Goal: Task Accomplishment & Management: Use online tool/utility

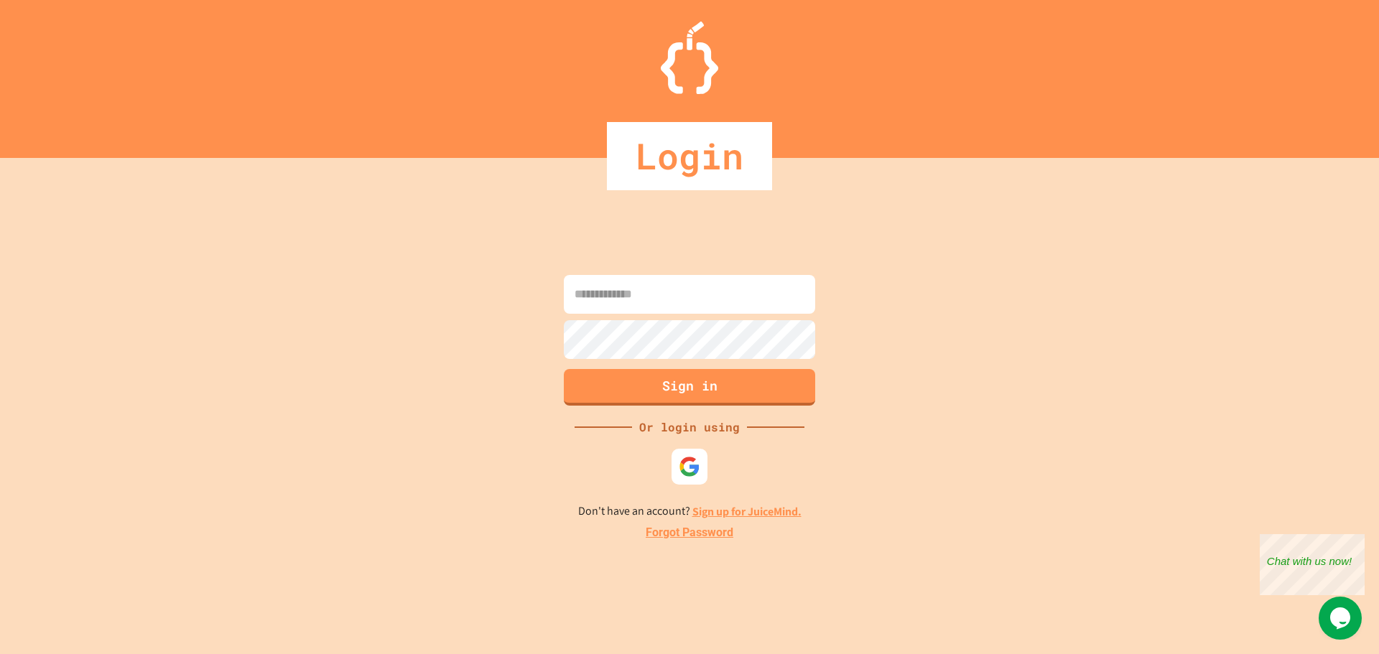
click at [598, 277] on input at bounding box center [689, 294] width 251 height 39
type input "**********"
click at [710, 391] on button "Sign in" at bounding box center [690, 385] width 256 height 37
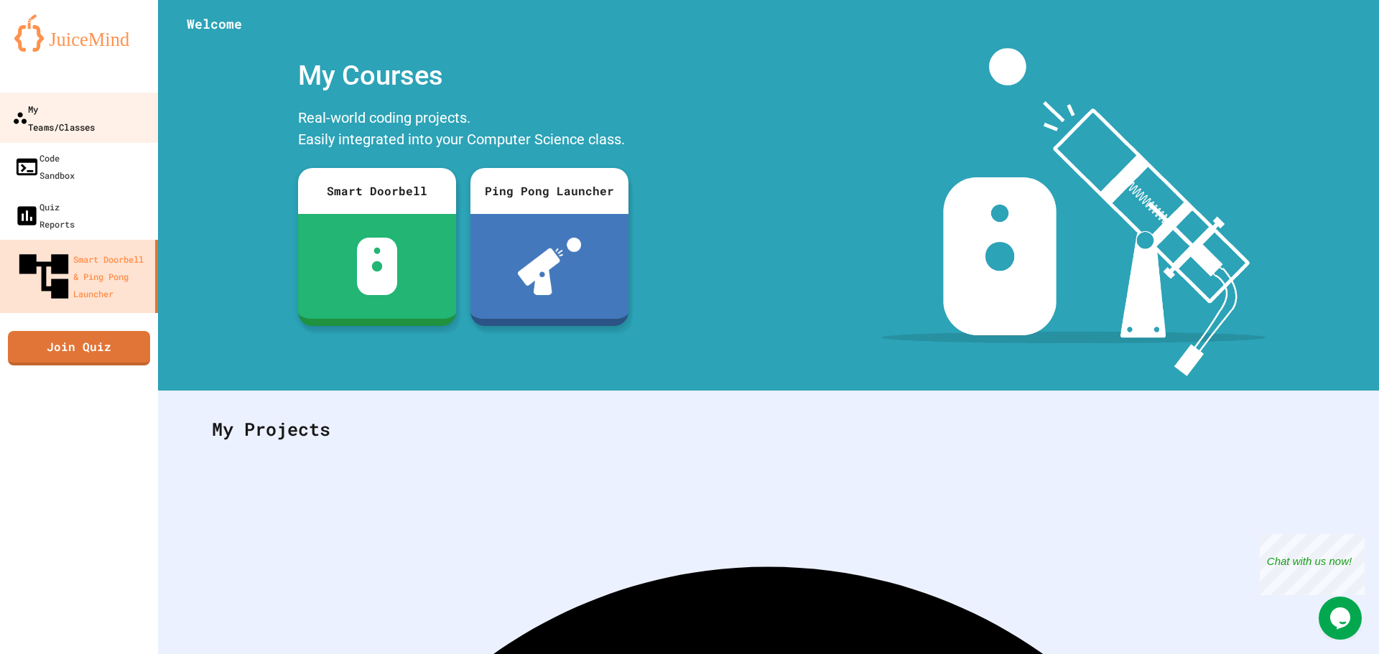
click at [26, 107] on div "My Teams/Classes" at bounding box center [53, 117] width 83 height 35
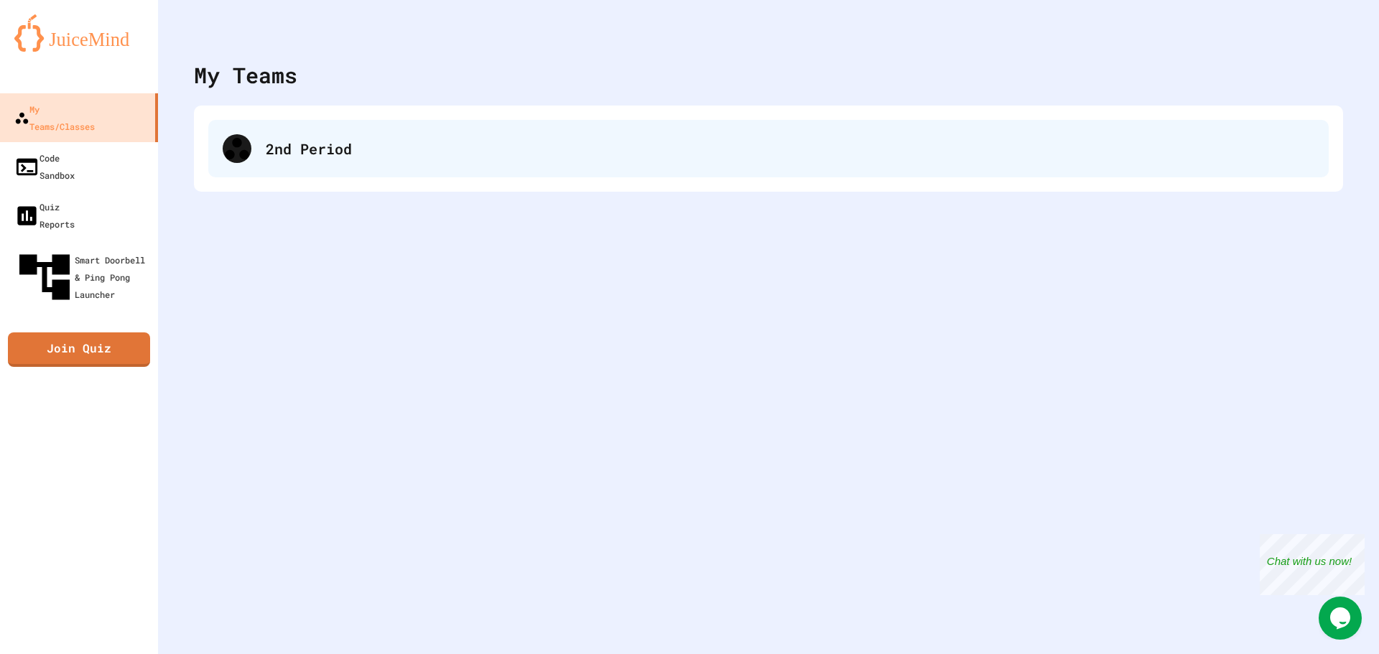
click at [298, 124] on div "2nd Period" at bounding box center [768, 148] width 1120 height 57
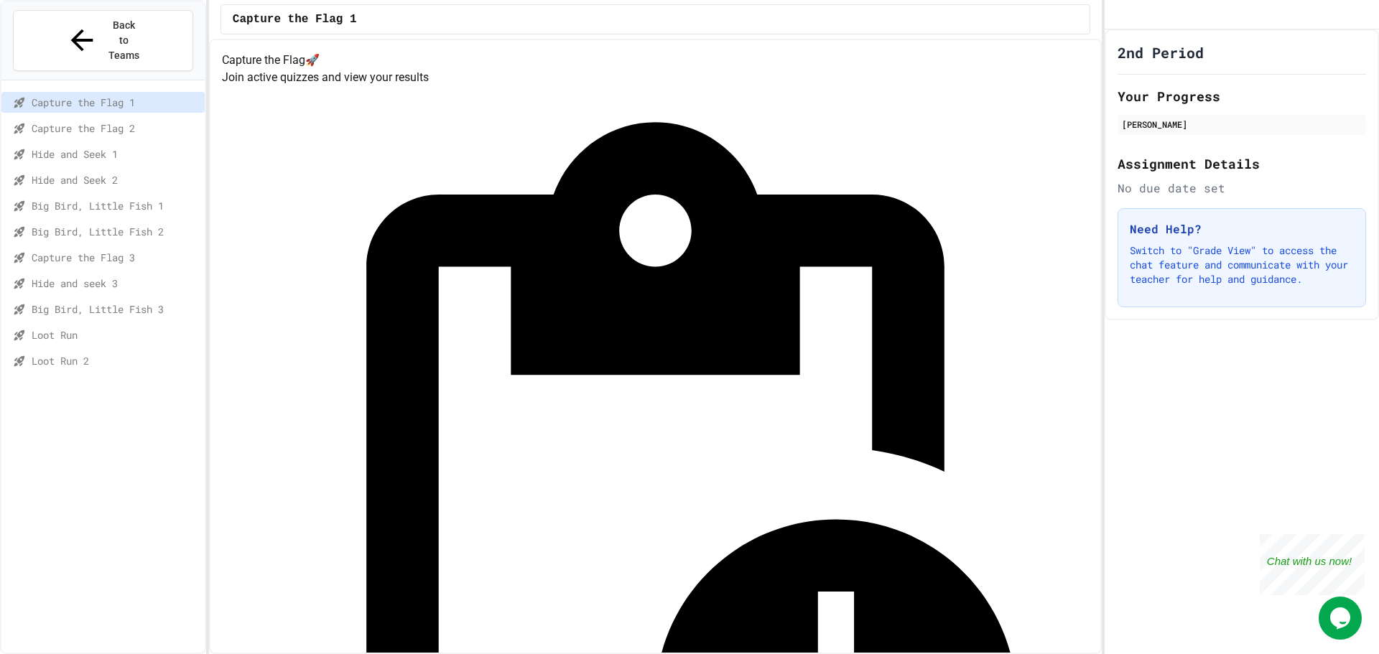
click at [56, 328] on span "Loot Run" at bounding box center [115, 335] width 167 height 15
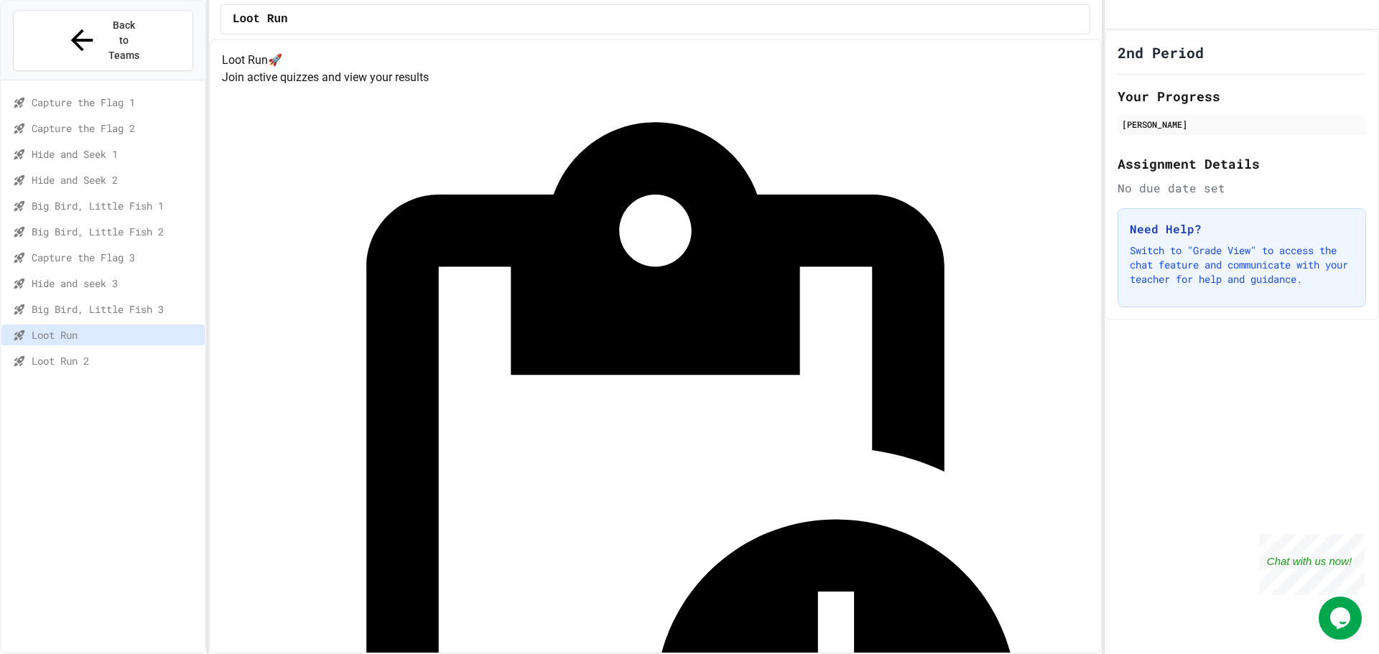
click at [57, 353] on span "Loot Run 2" at bounding box center [115, 360] width 167 height 15
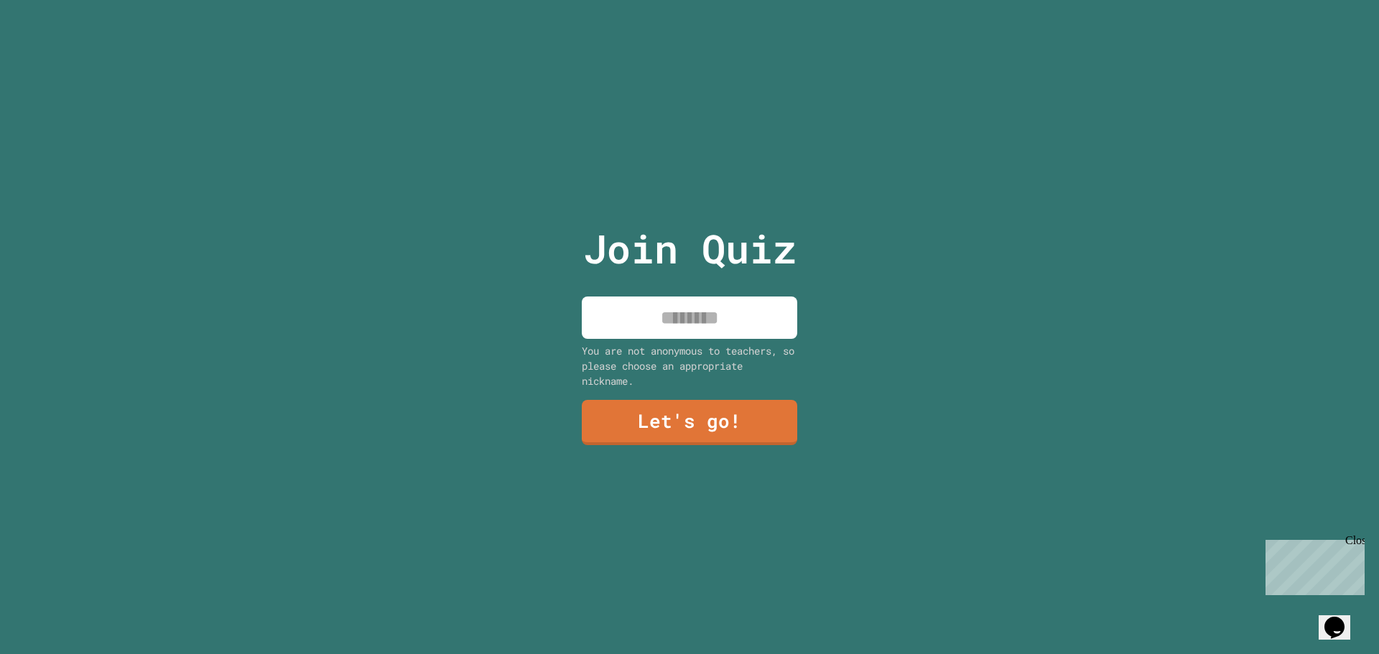
click at [1350, 545] on div "Close" at bounding box center [1354, 543] width 18 height 18
click at [754, 319] on input at bounding box center [689, 318] width 215 height 42
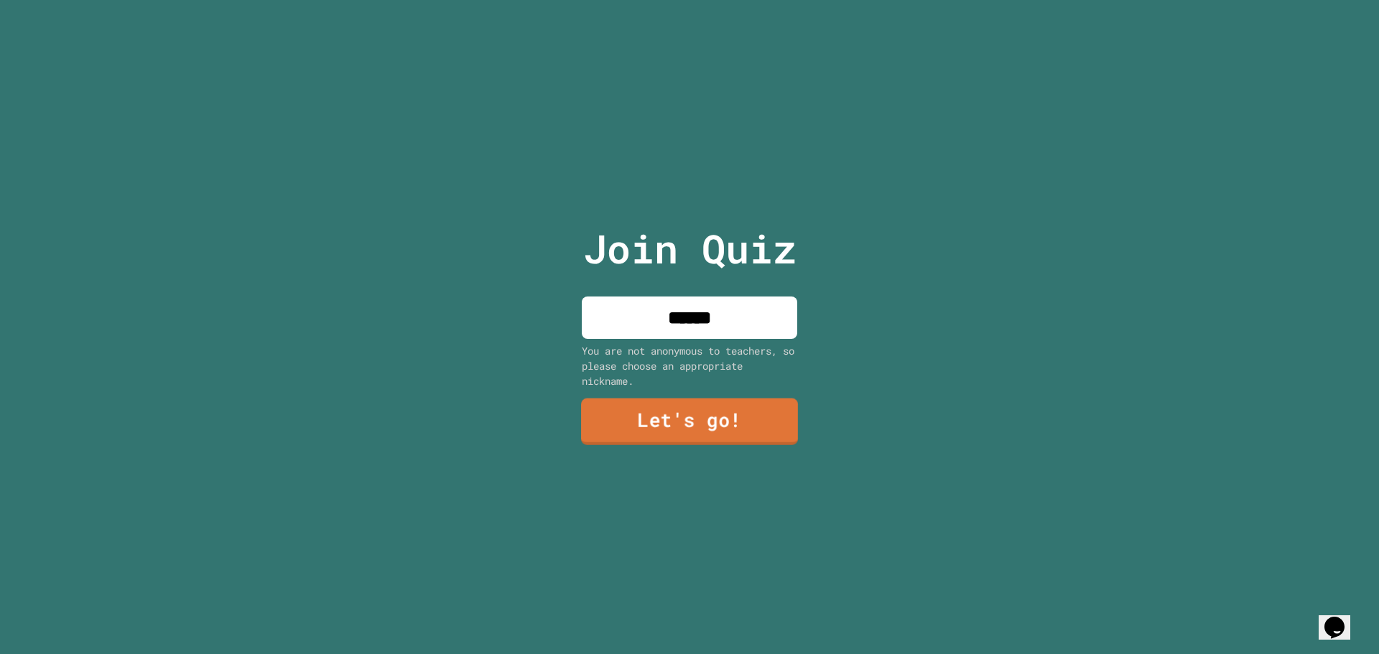
type input "******"
click at [741, 416] on link "Let's go!" at bounding box center [689, 421] width 219 height 47
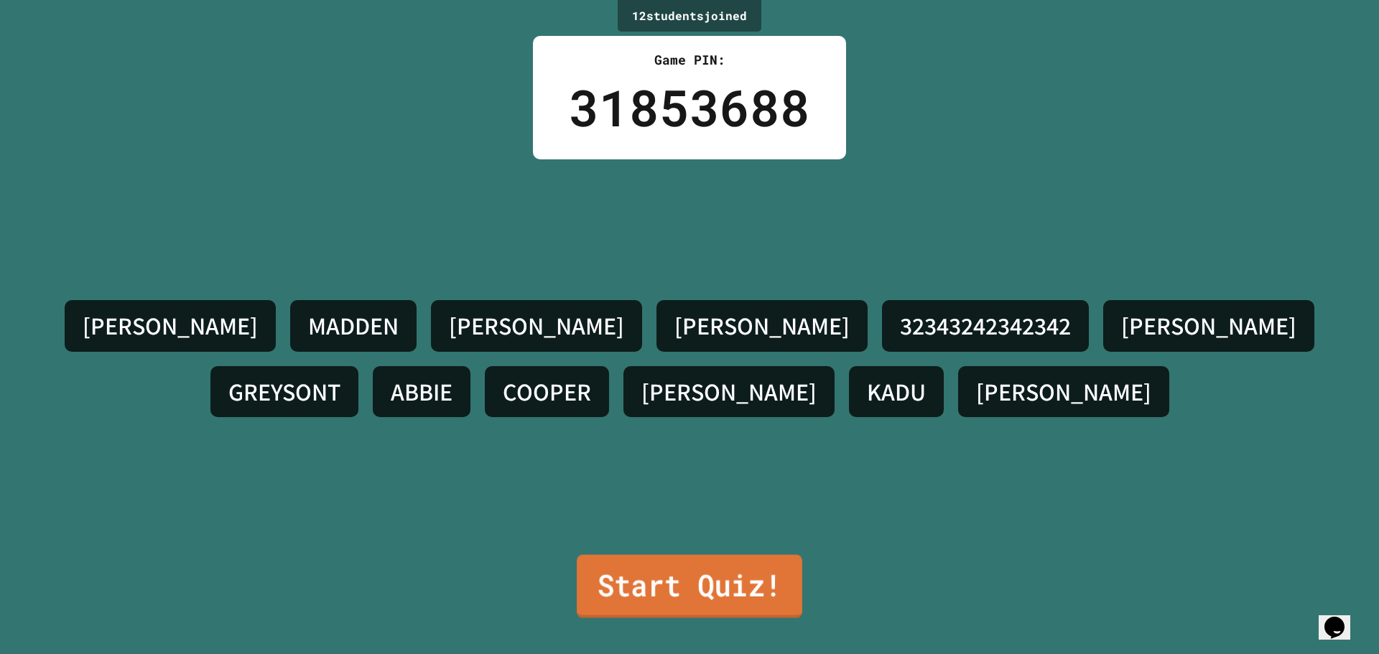
click at [663, 570] on link "Start Quiz!" at bounding box center [690, 586] width 226 height 63
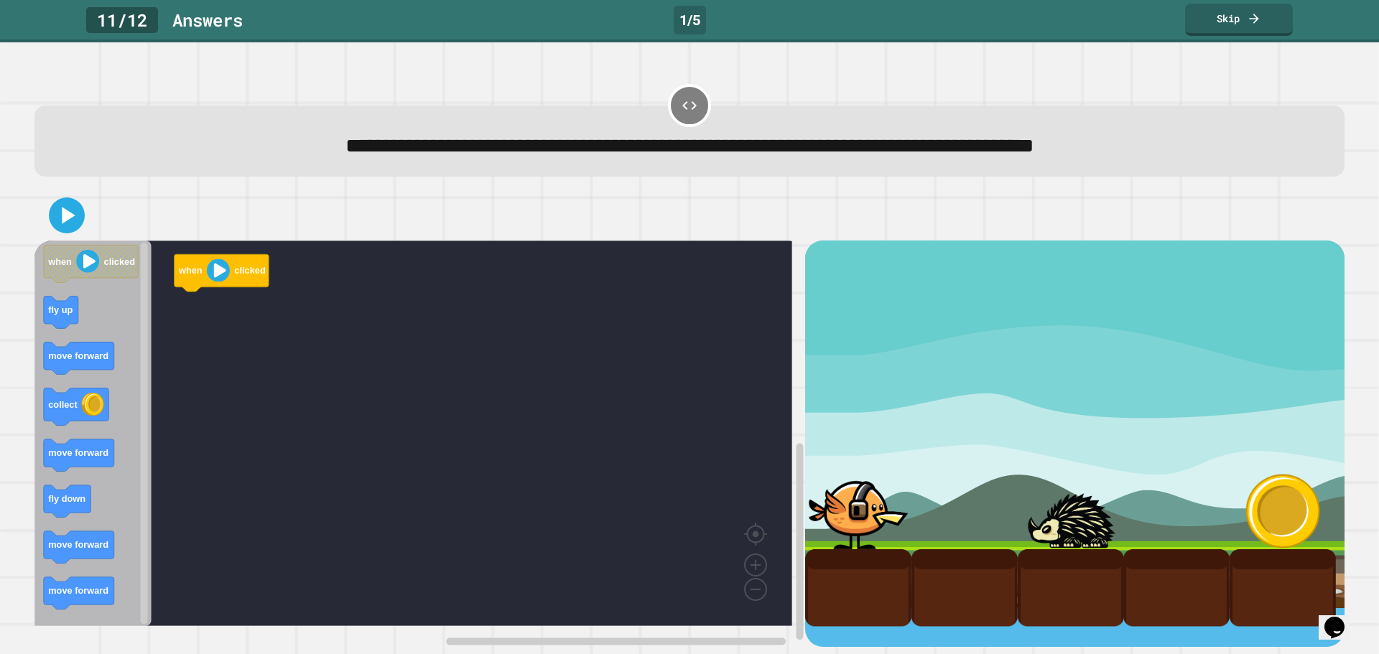
scroll to position [3, 0]
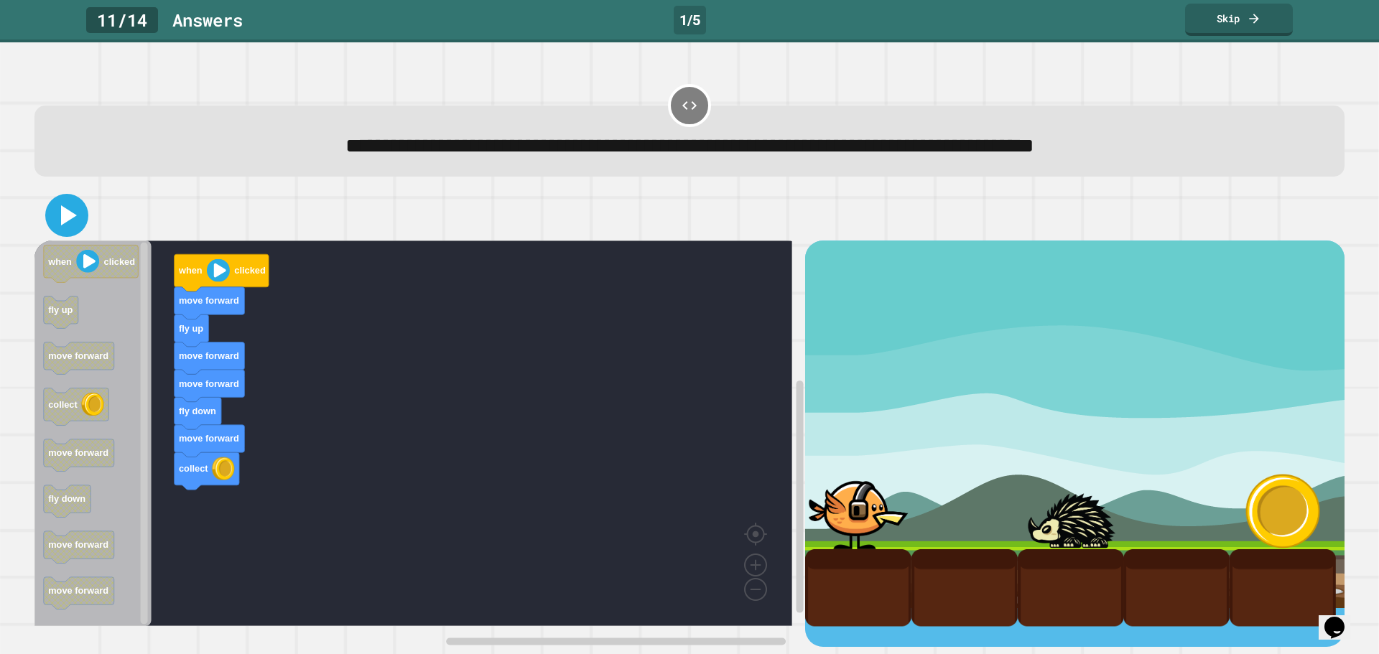
click at [78, 208] on icon at bounding box center [67, 215] width 34 height 34
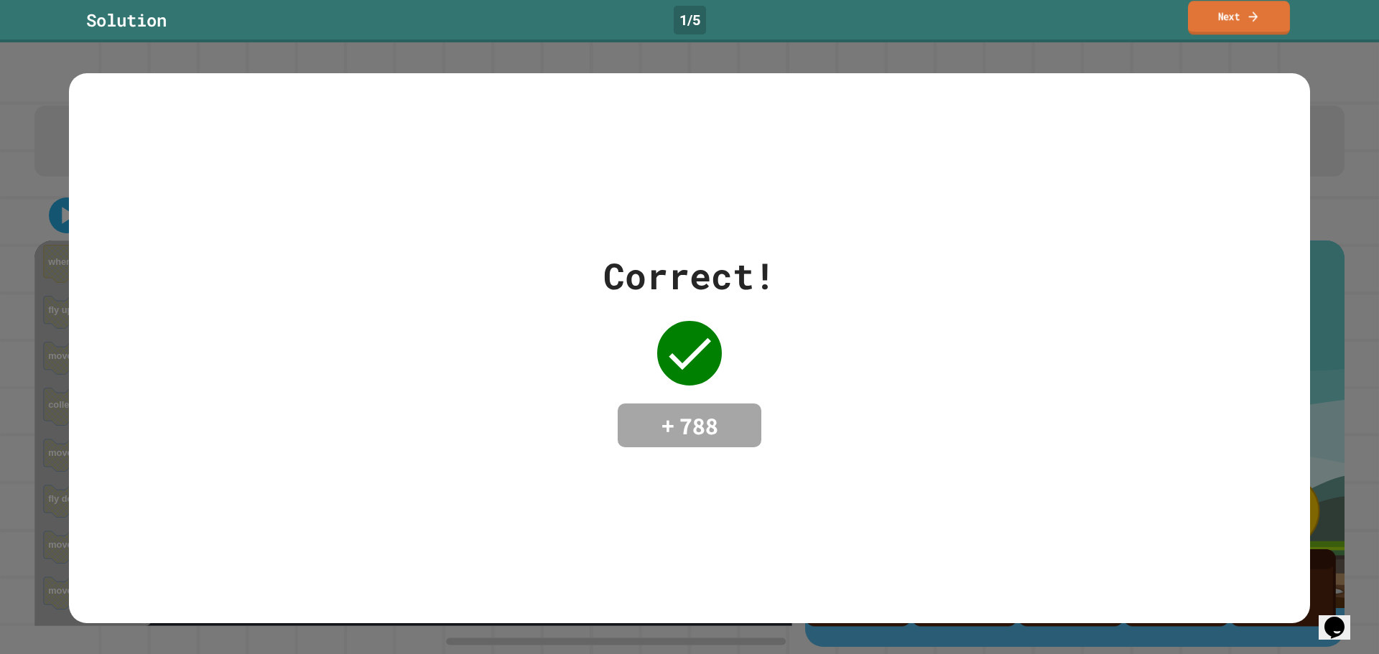
click at [1239, 12] on link "Next" at bounding box center [1239, 18] width 102 height 34
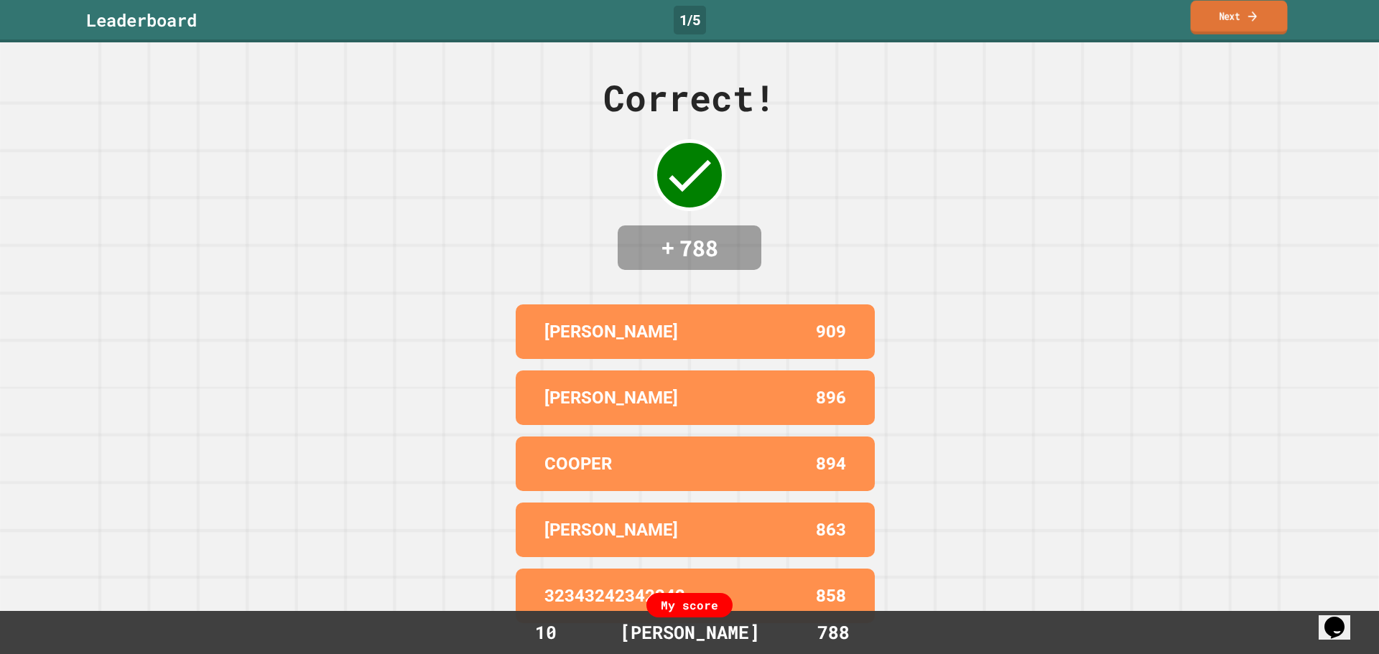
click at [1225, 24] on link "Next" at bounding box center [1239, 18] width 97 height 34
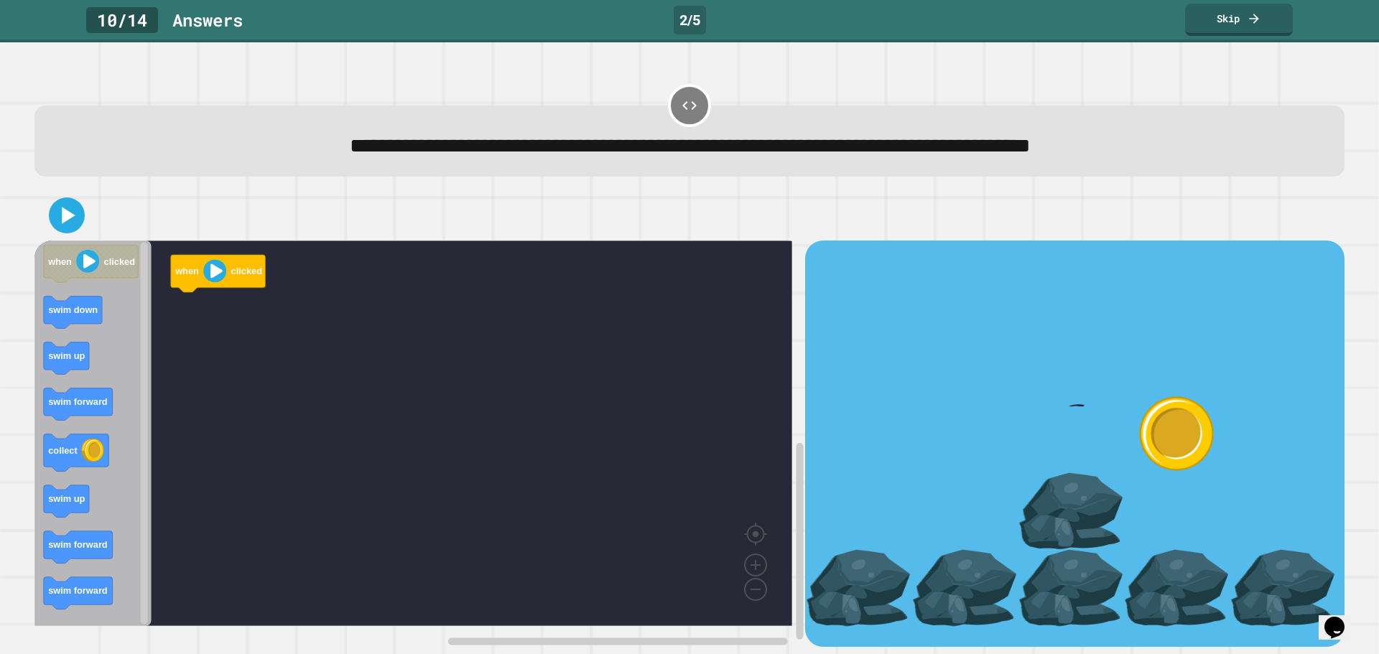
scroll to position [3, 0]
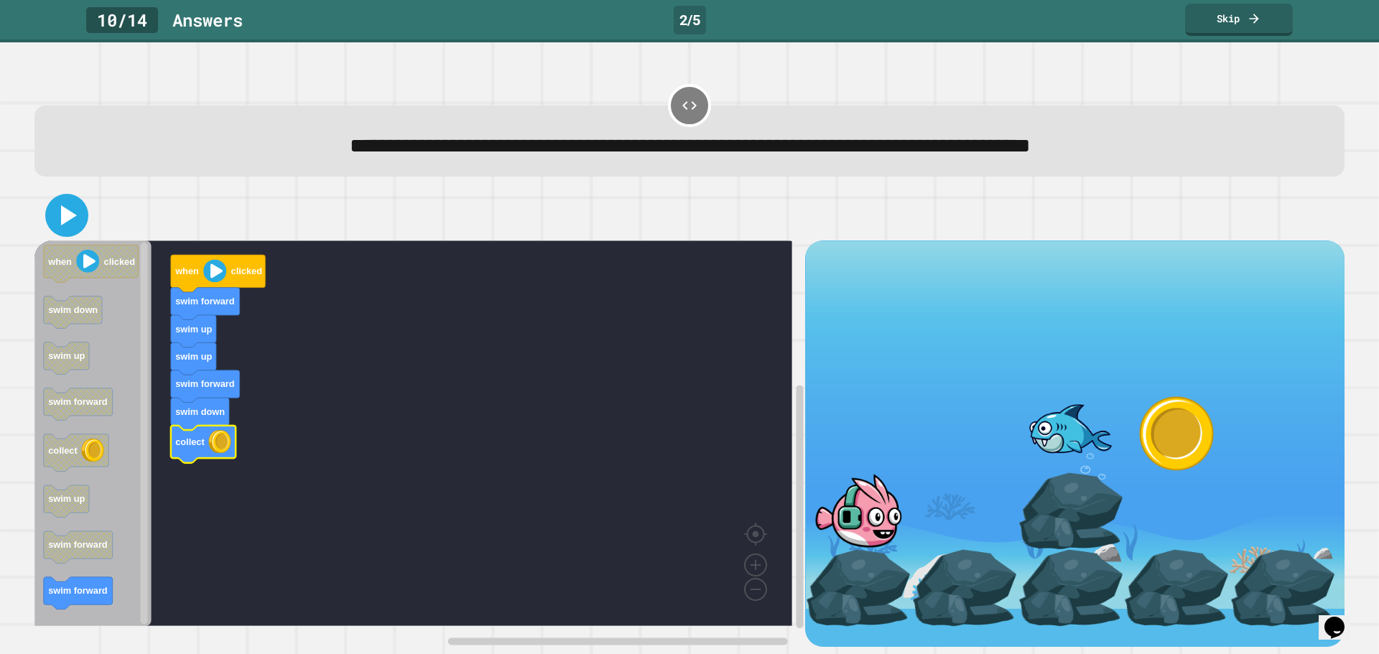
click at [63, 216] on icon at bounding box center [69, 215] width 16 height 20
click at [73, 213] on icon at bounding box center [69, 215] width 16 height 20
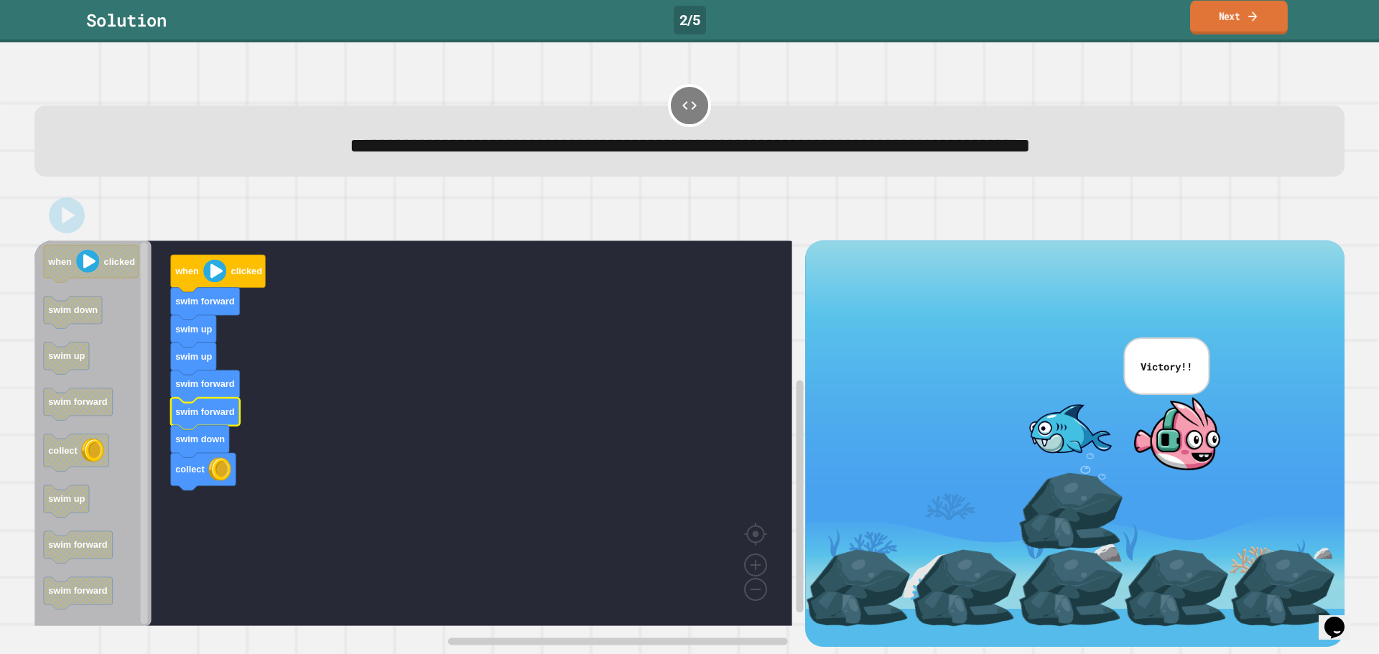
click at [1256, 19] on icon at bounding box center [1252, 16] width 13 height 15
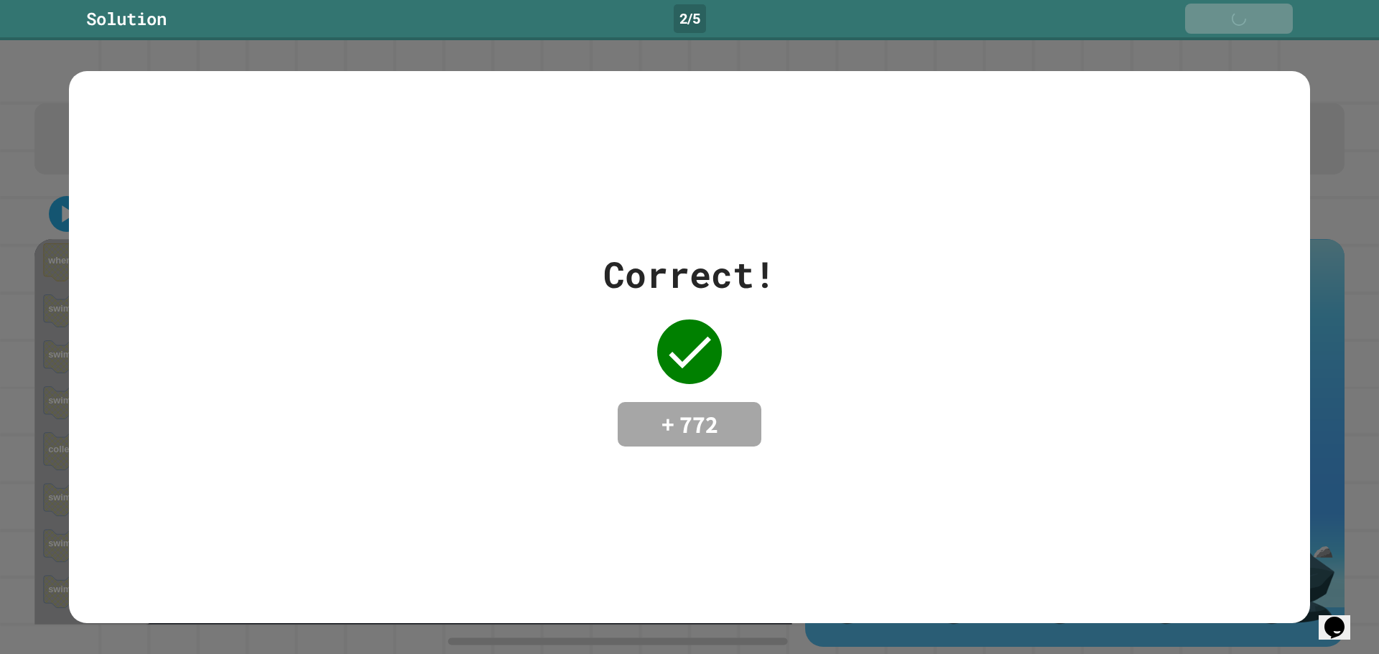
scroll to position [1, 0]
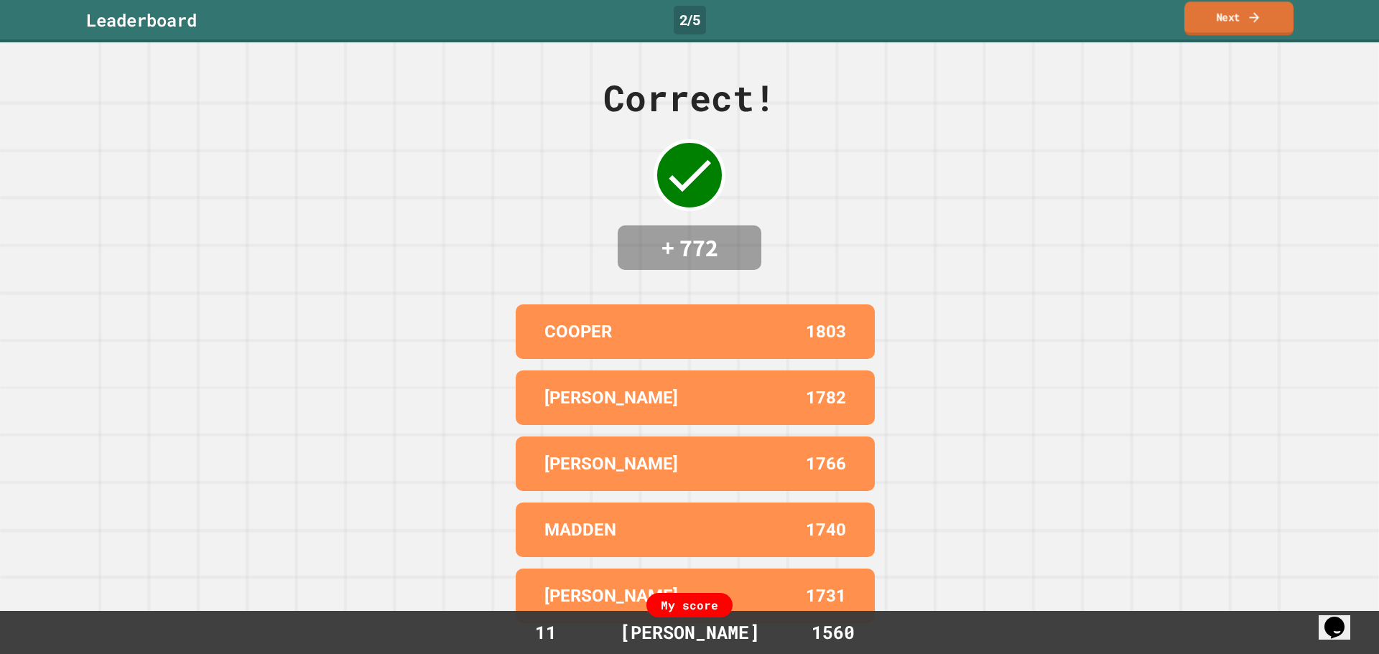
click at [1239, 19] on link "Next" at bounding box center [1238, 18] width 109 height 34
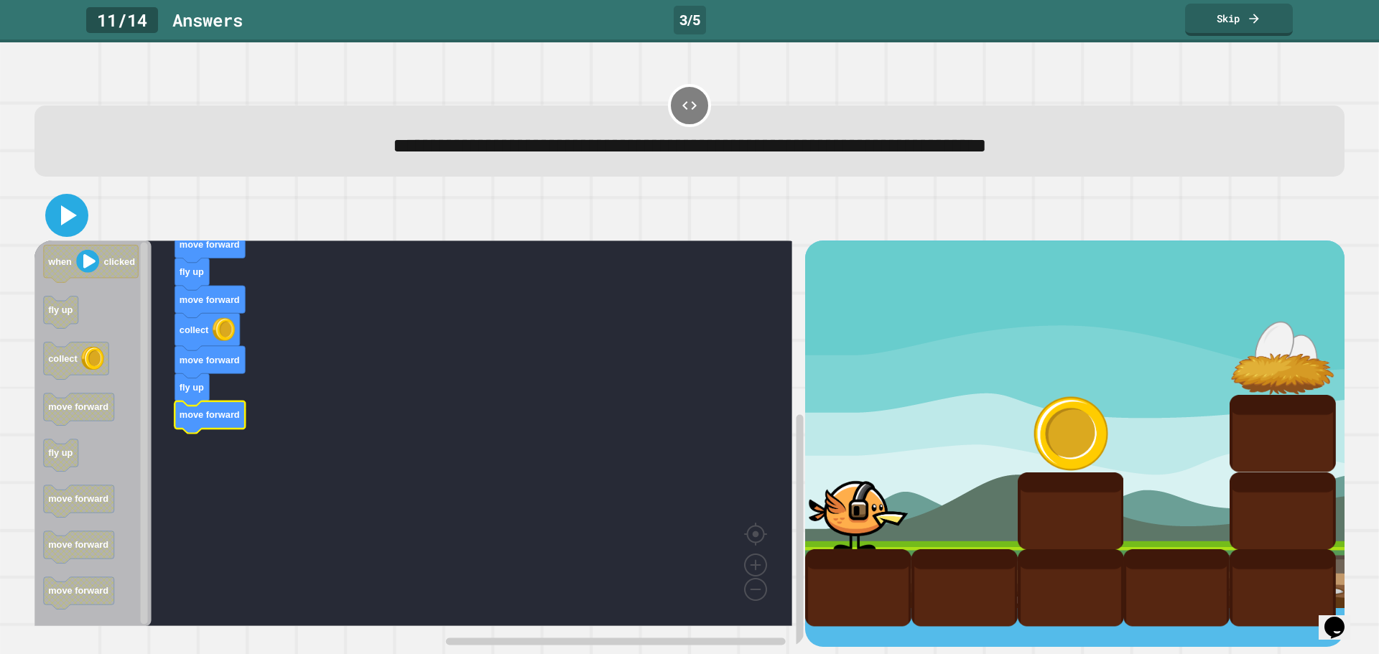
click at [72, 216] on icon at bounding box center [69, 215] width 16 height 20
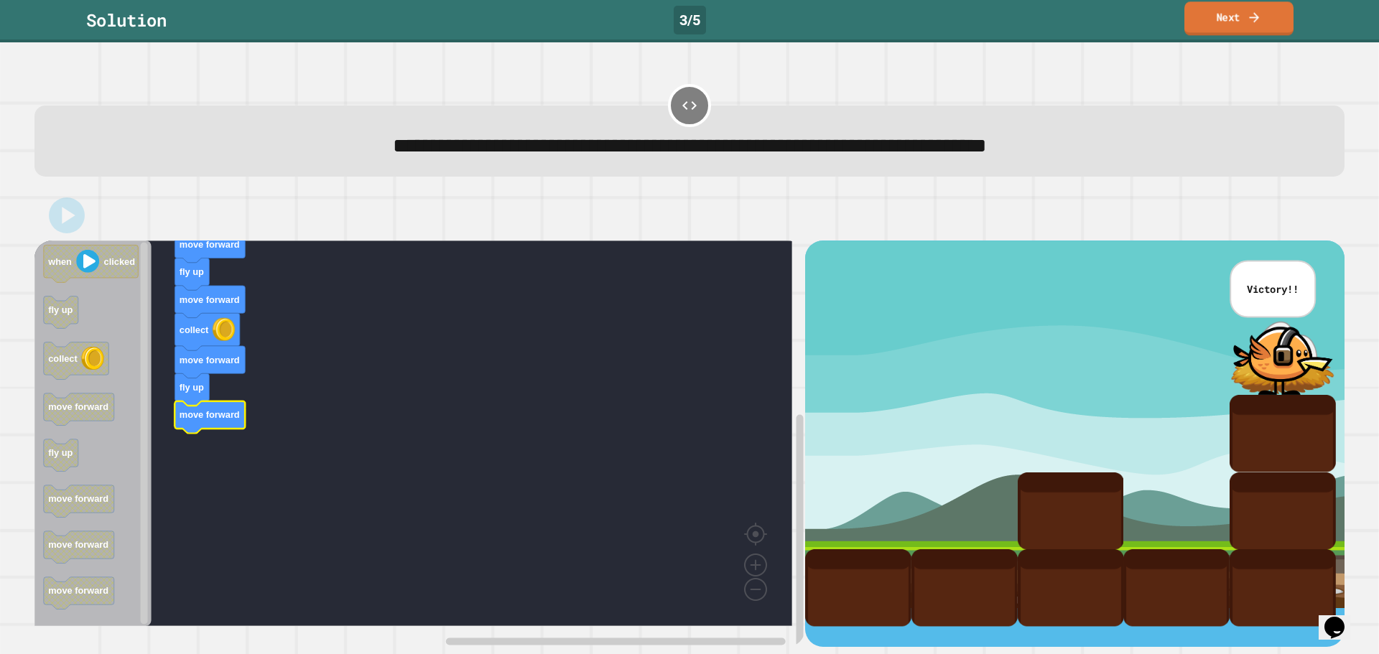
click at [1245, 13] on link "Next" at bounding box center [1238, 18] width 109 height 34
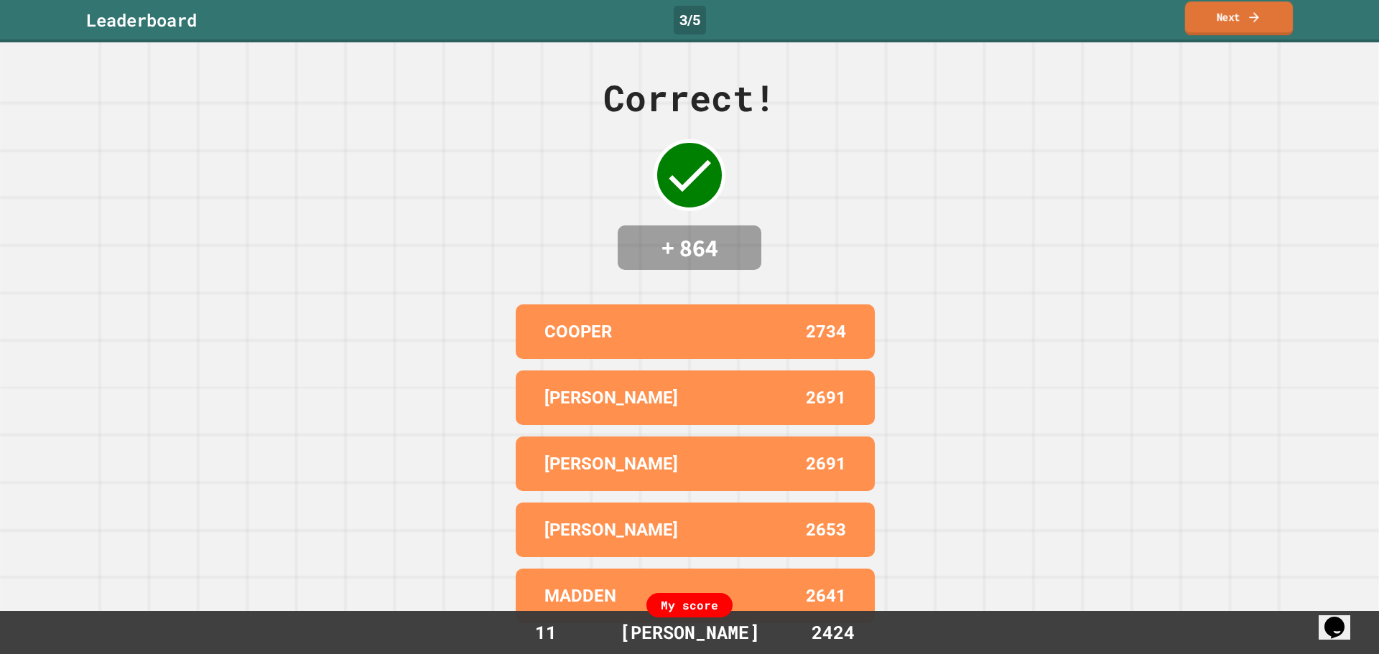
click at [1244, 13] on link "Next" at bounding box center [1239, 18] width 108 height 34
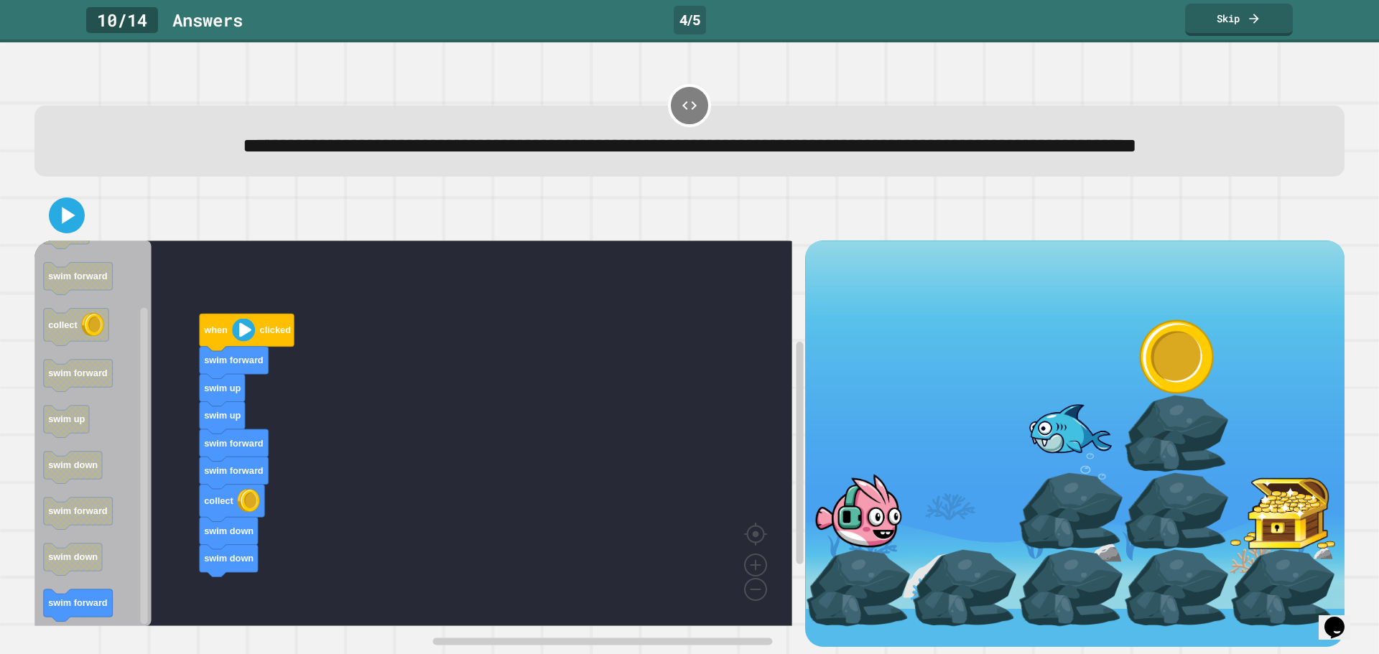
click at [216, 577] on div "when clicked swim forward swim up swim up swim forward swim forward collect swi…" at bounding box center [419, 444] width 771 height 407
click at [64, 226] on icon at bounding box center [69, 215] width 16 height 20
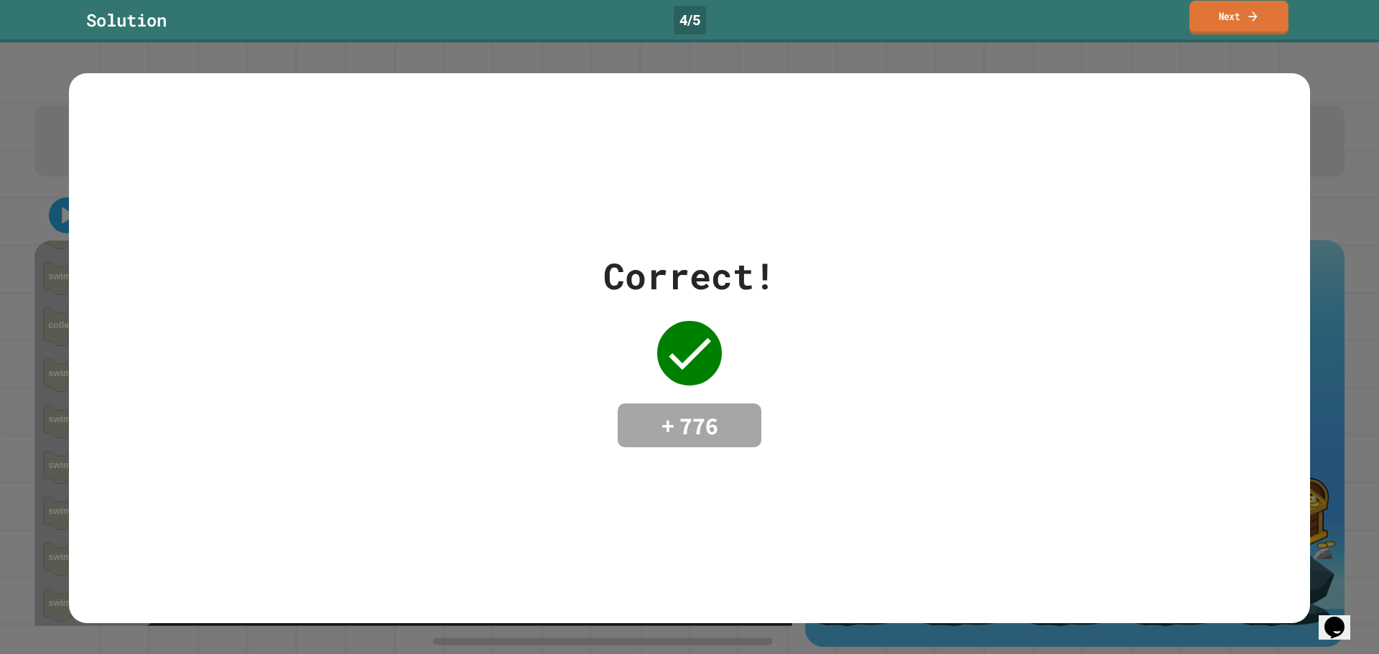
click at [1230, 25] on link "Next" at bounding box center [1238, 18] width 99 height 34
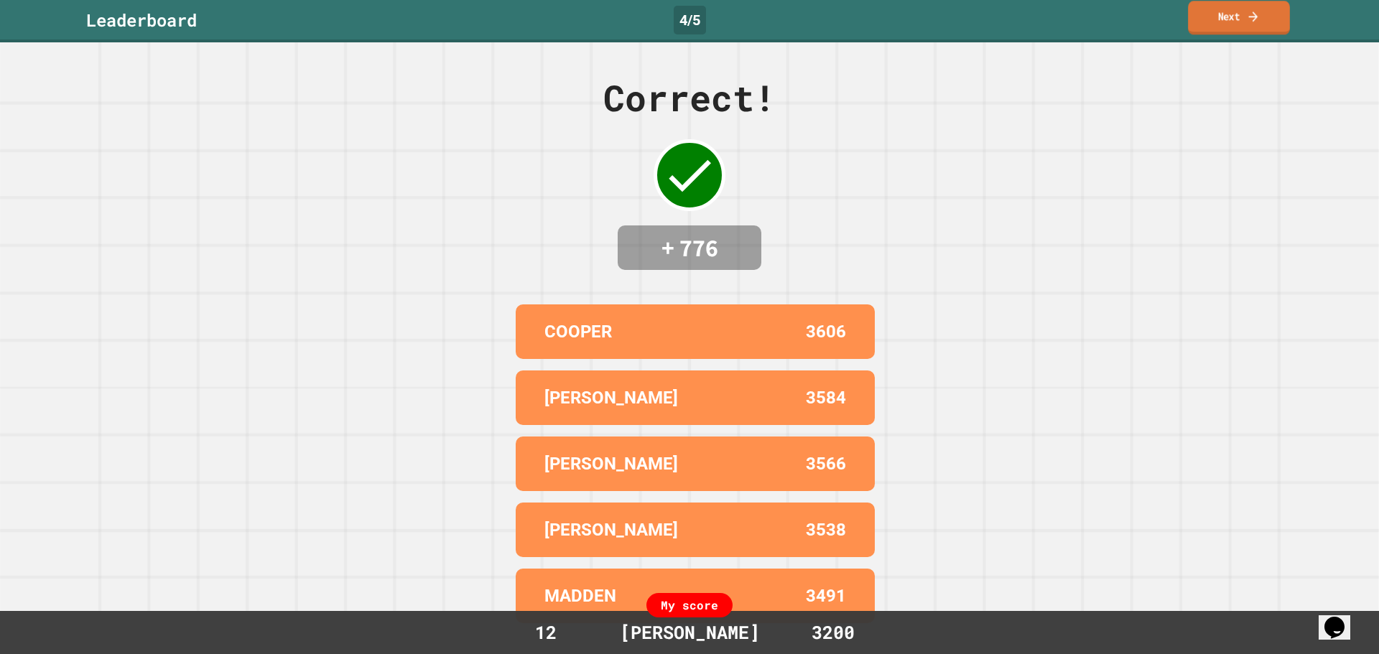
click at [1230, 24] on link "Next" at bounding box center [1239, 18] width 102 height 34
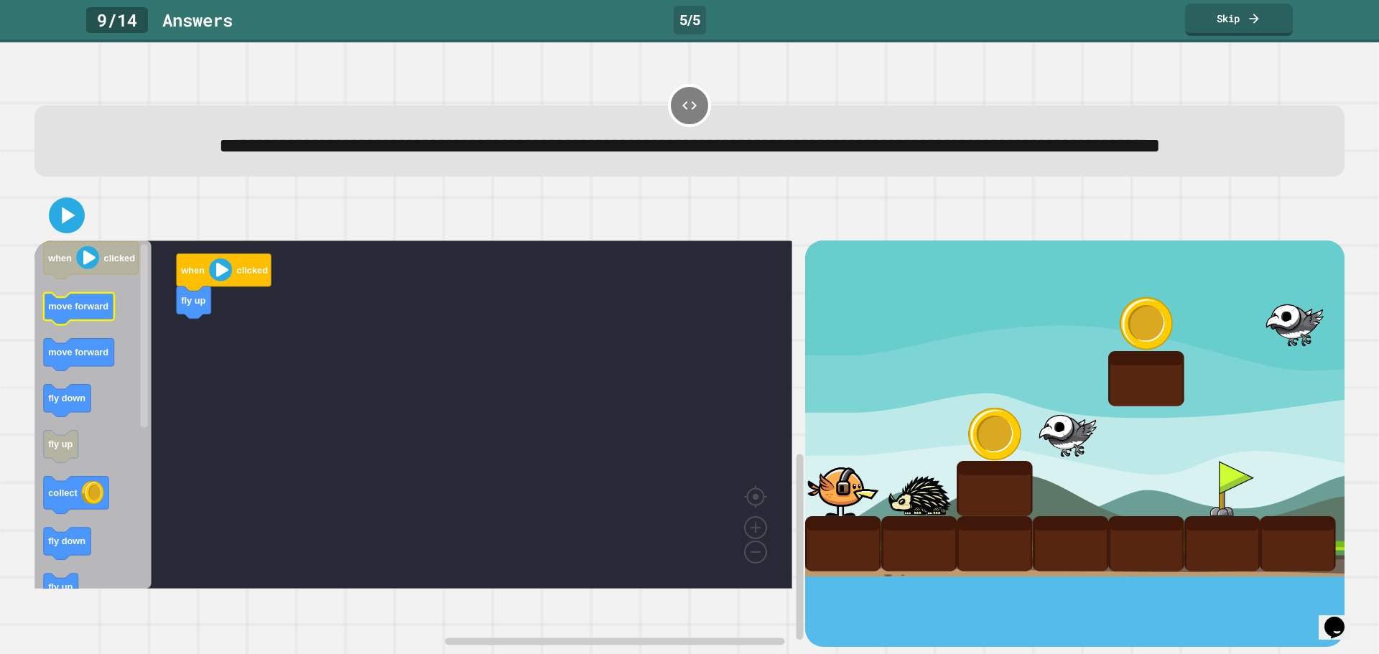
click at [157, 363] on div "when clicked fly up when clicked move forward move forward fly down fly up coll…" at bounding box center [419, 444] width 771 height 407
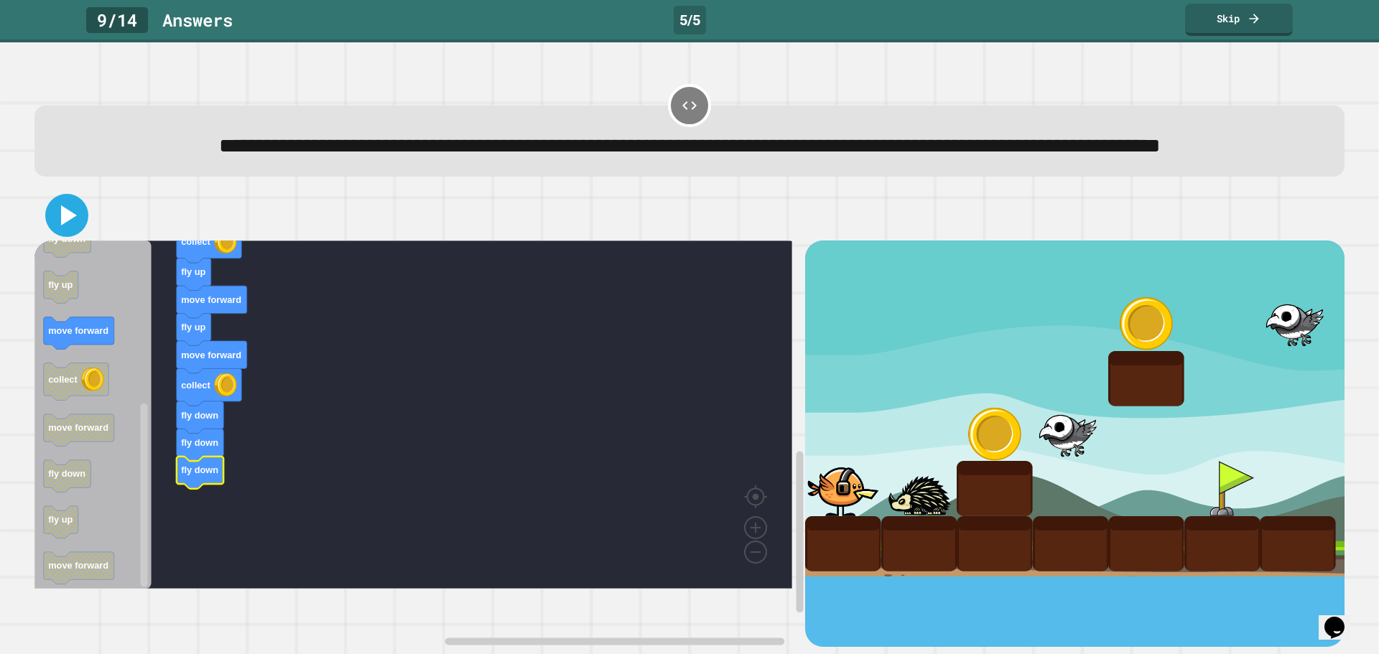
click at [56, 233] on icon at bounding box center [67, 215] width 34 height 34
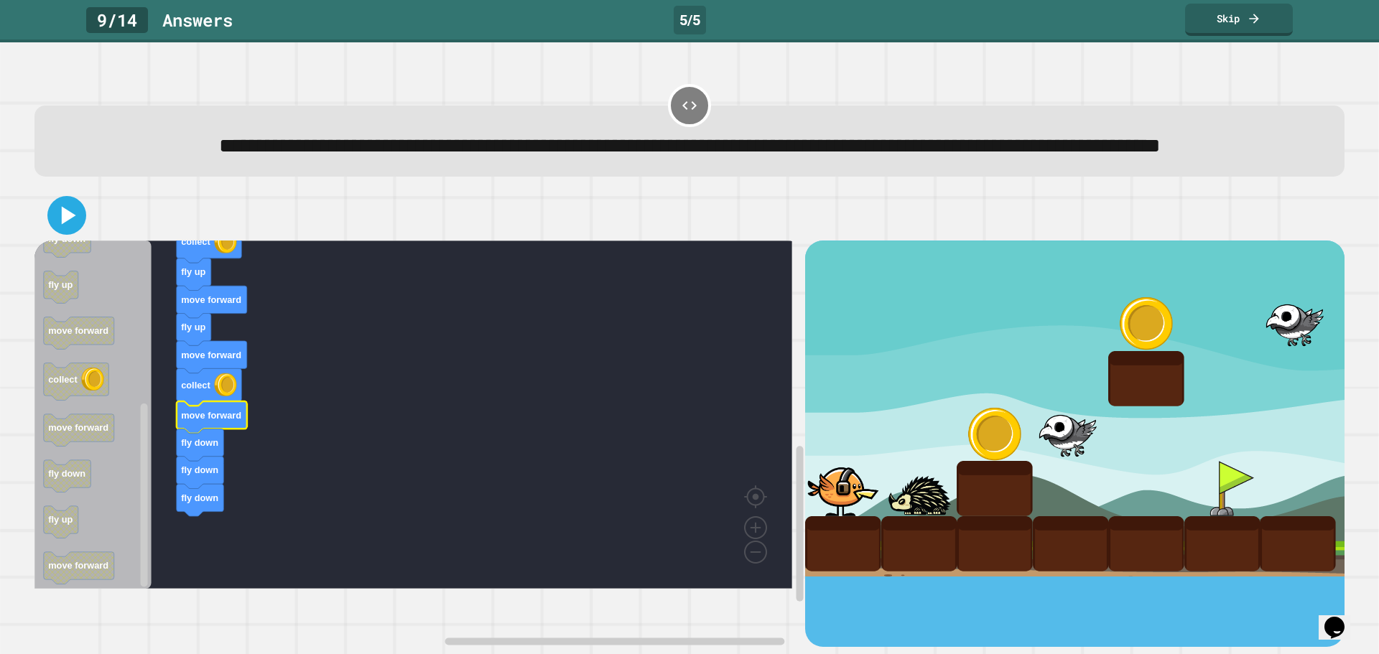
click at [73, 225] on icon at bounding box center [69, 216] width 14 height 18
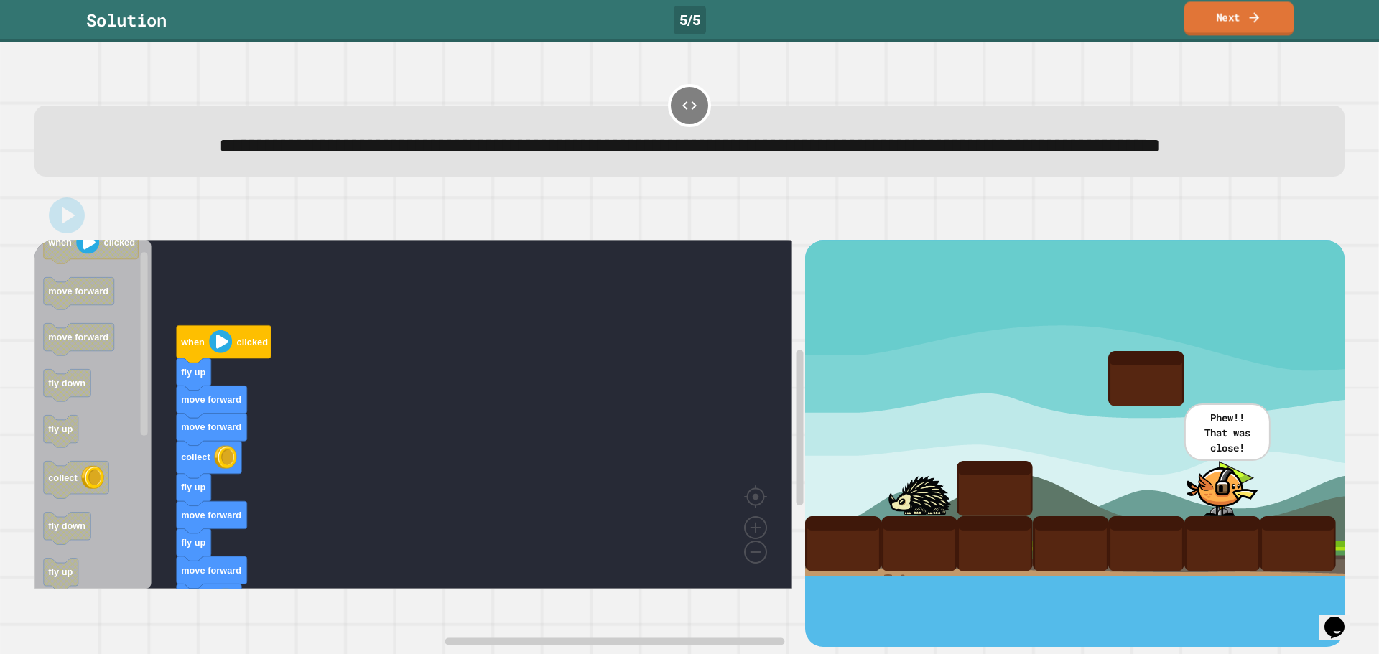
click at [1246, 12] on link "Next" at bounding box center [1238, 18] width 109 height 34
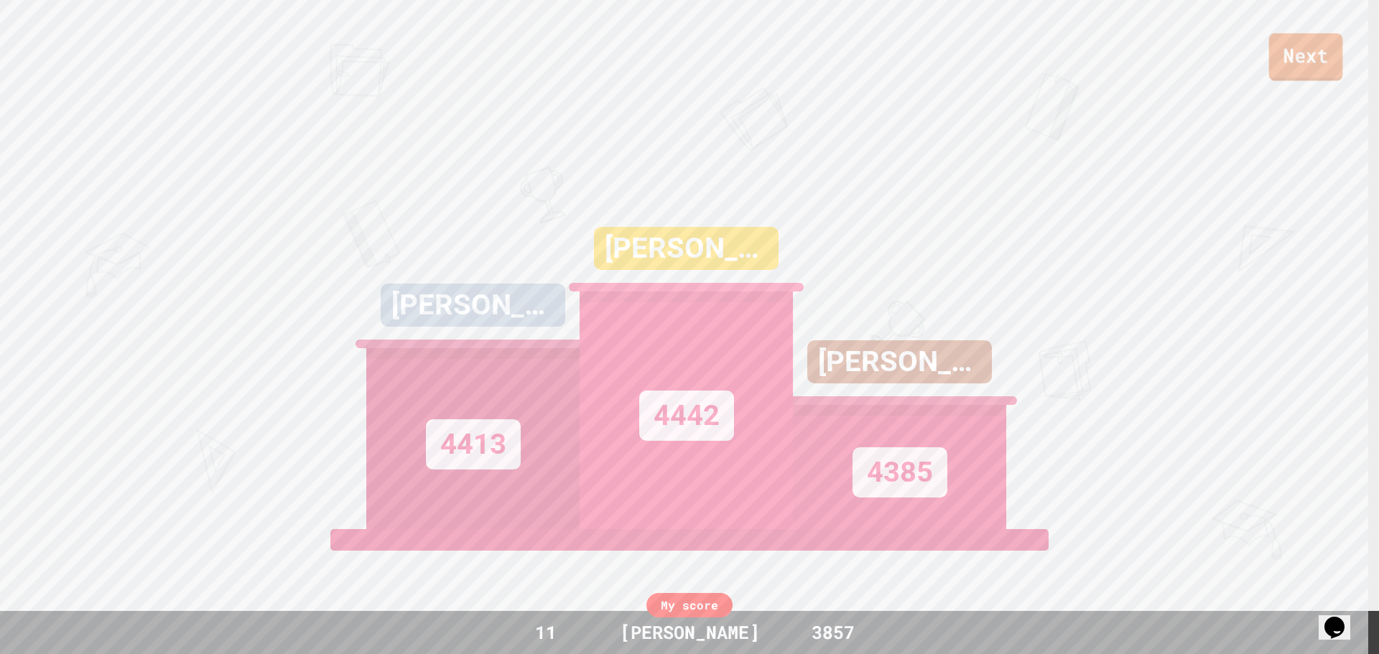
click at [1284, 53] on link "Next" at bounding box center [1306, 56] width 74 height 47
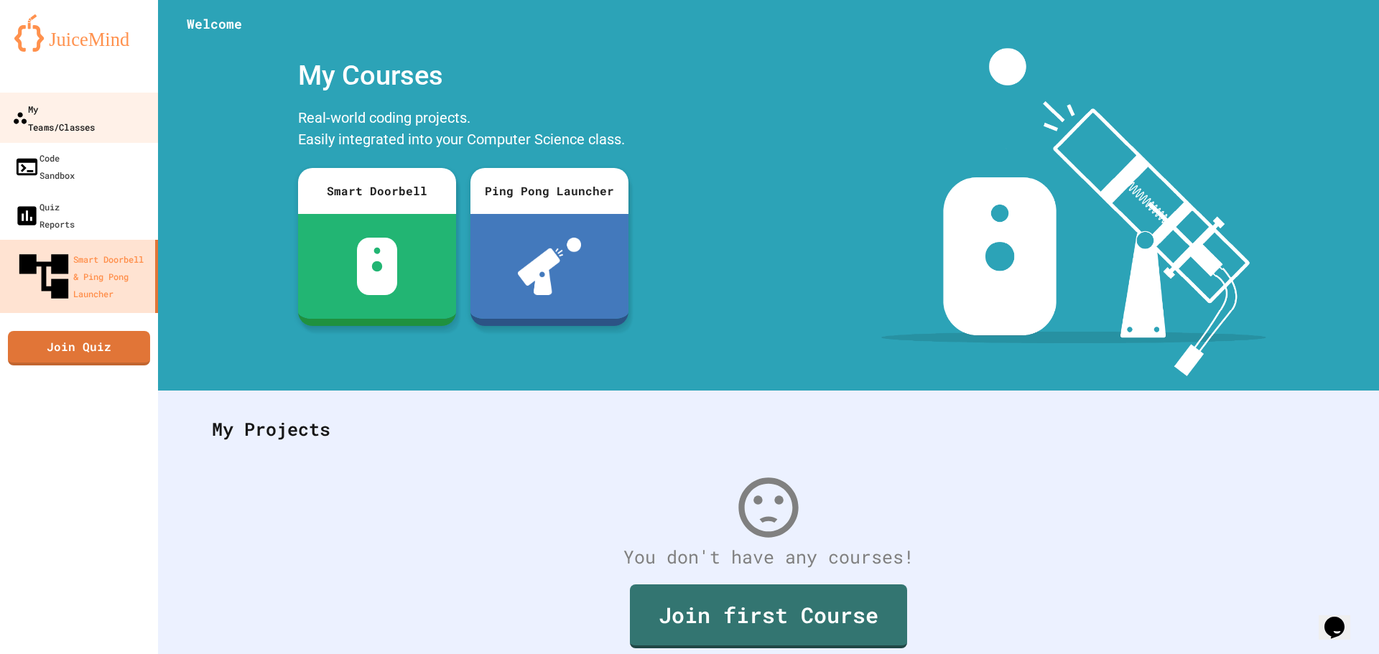
click at [78, 105] on div "My Teams/Classes" at bounding box center [53, 117] width 83 height 35
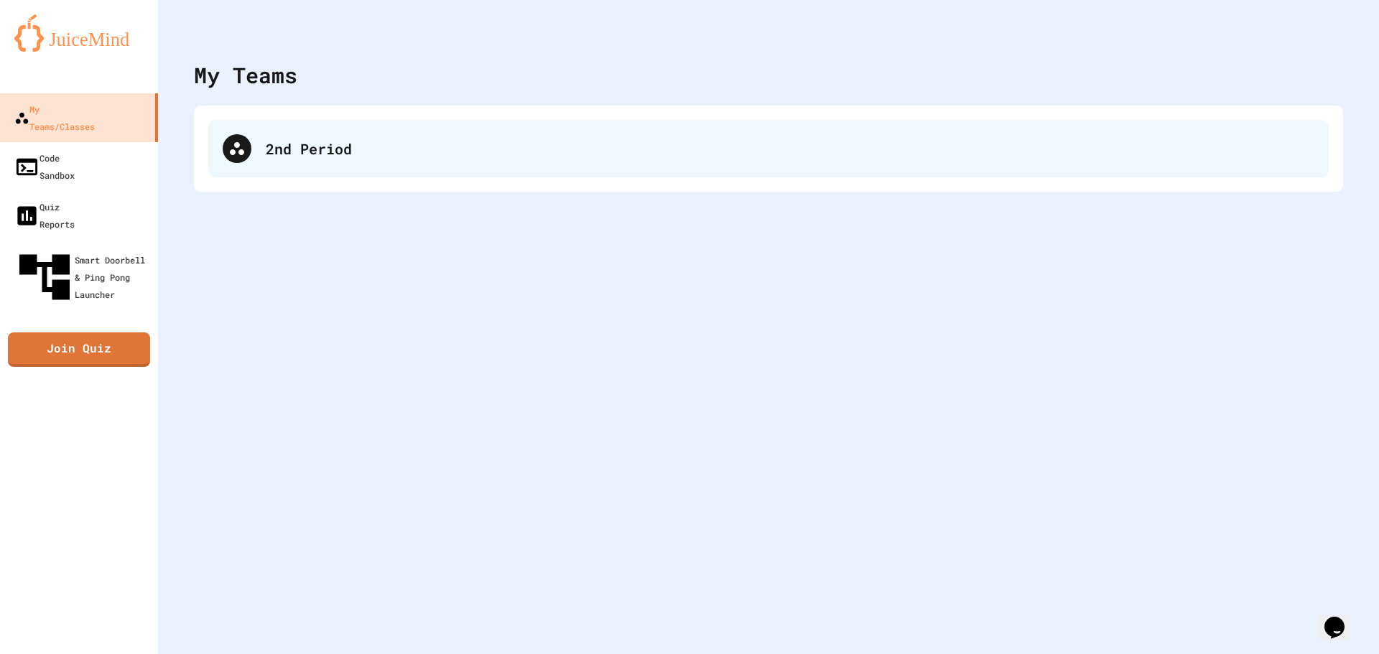
click at [254, 151] on div "2nd Period" at bounding box center [768, 148] width 1120 height 57
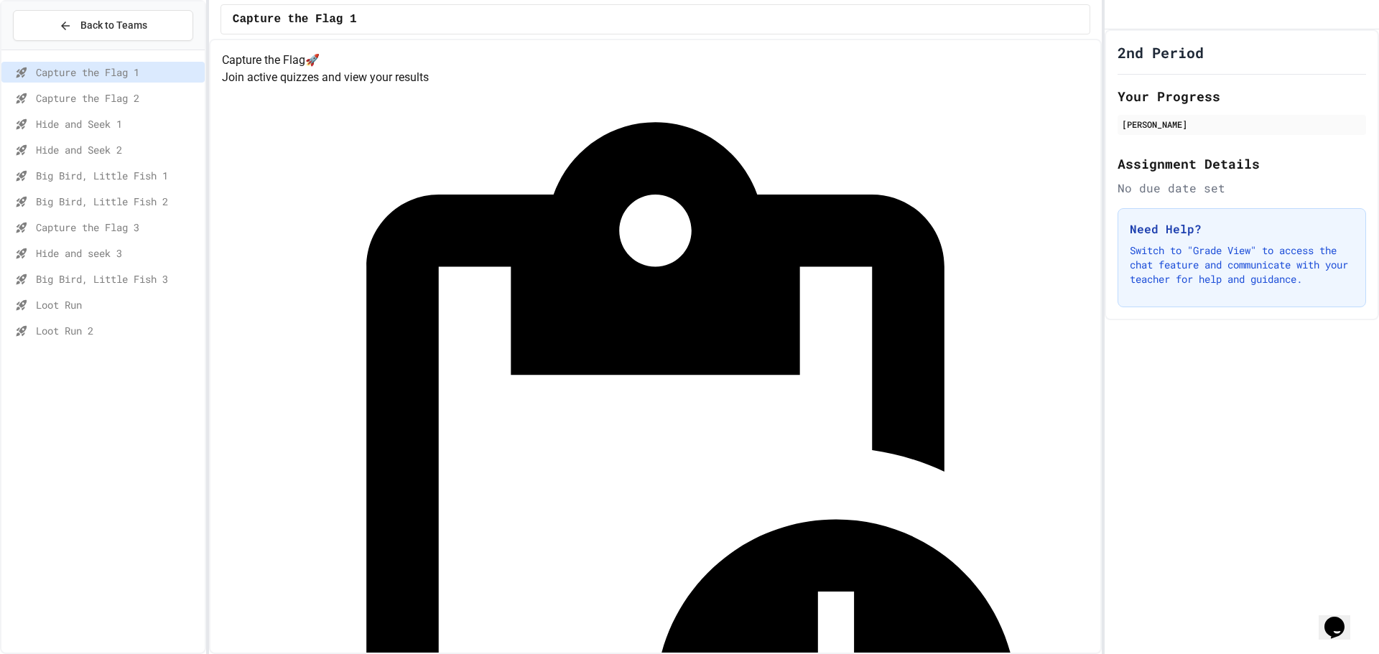
click at [141, 334] on span "Loot Run 2" at bounding box center [117, 330] width 163 height 15
